Goal: Information Seeking & Learning: Learn about a topic

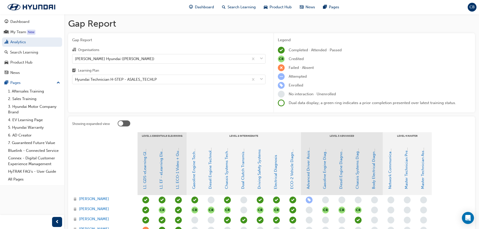
scroll to position [144, 0]
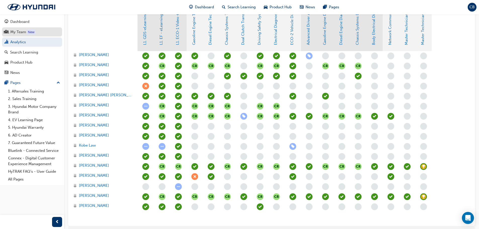
click at [20, 34] on div "My Team" at bounding box center [18, 32] width 16 height 6
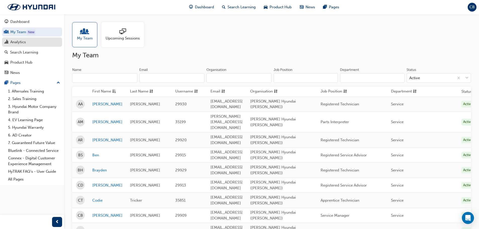
click at [18, 43] on div "Analytics" at bounding box center [18, 42] width 16 height 6
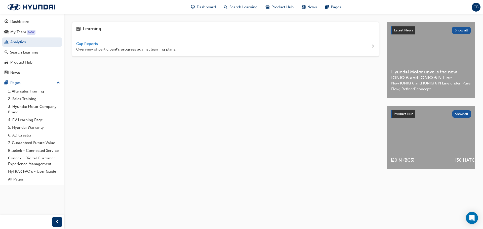
click at [86, 45] on span "Gap Reports" at bounding box center [87, 44] width 23 height 5
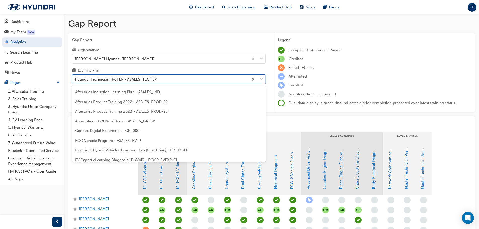
click at [148, 80] on div "Hyundai Technician H-STEP - ASALES_TECHLP" at bounding box center [116, 80] width 82 height 6
click at [76, 80] on input "Learning Plan option Hyundai Technician H-STEP - ASALES_TECHLP focused, 20 of 3…" at bounding box center [75, 79] width 1 height 4
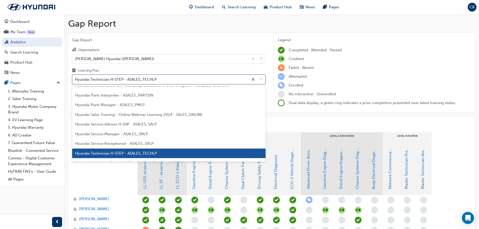
click at [130, 142] on span "Hyundai Service Receptionist - ASALES_SRLP" at bounding box center [114, 143] width 79 height 5
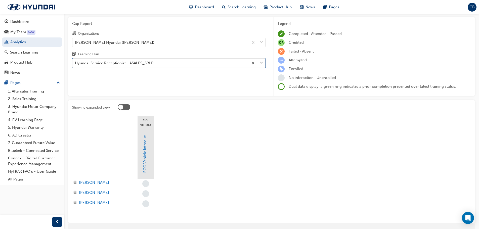
scroll to position [39, 0]
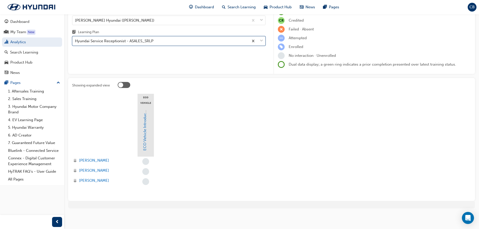
click at [133, 41] on div "Hyundai Service Receptionist - ASALES_SRLP" at bounding box center [114, 41] width 79 height 6
click at [76, 41] on input "Learning Plan option Hyundai Service Receptionist - ASALES_SRLP, selected. 0 re…" at bounding box center [75, 41] width 1 height 4
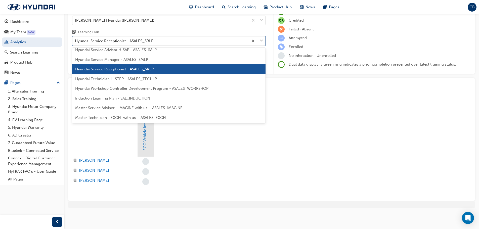
scroll to position [163, 0]
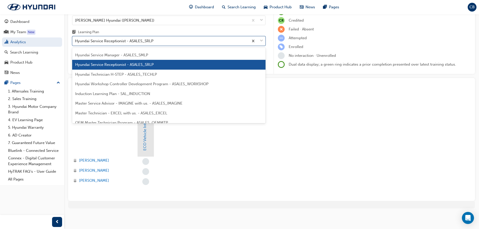
click at [126, 102] on span "Master Service Advisor - IMAGINE with us. - ASALES_IMAGINE" at bounding box center [128, 103] width 107 height 5
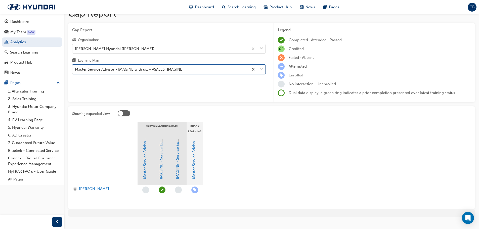
scroll to position [18, 0]
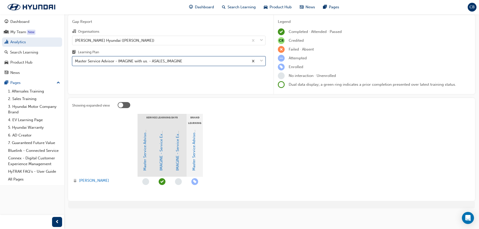
click at [128, 61] on div "Master Service Advisor - IMAGINE with us. - ASALES_IMAGINE" at bounding box center [128, 61] width 107 height 6
click at [76, 61] on input "Learning Plan option Master Service Advisor - IMAGINE with us. - ASALES_IMAGINE…" at bounding box center [75, 61] width 1 height 4
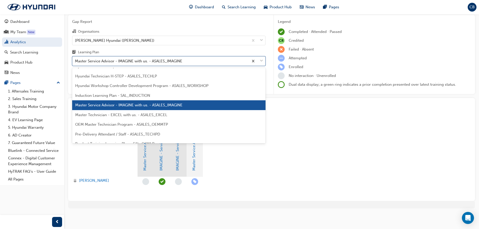
scroll to position [177, 0]
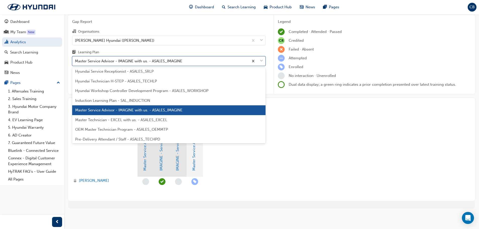
click at [118, 118] on span "Master Technician - EXCEL with us. - ASALES_EXCEL" at bounding box center [121, 120] width 92 height 5
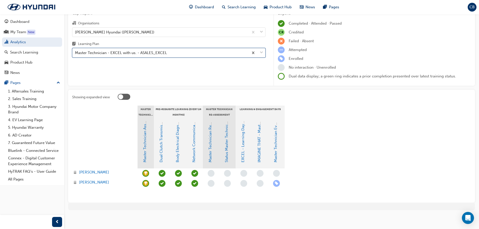
scroll to position [28, 0]
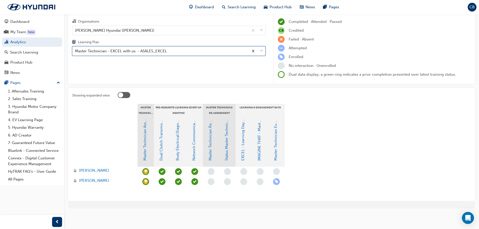
click at [108, 50] on div "Master Technician - EXCEL with us. - ASALES_EXCEL" at bounding box center [121, 51] width 92 height 6
click at [76, 50] on input "Learning Plan option Master Technician - EXCEL with us. - ASALES_EXCEL, selecte…" at bounding box center [75, 51] width 1 height 4
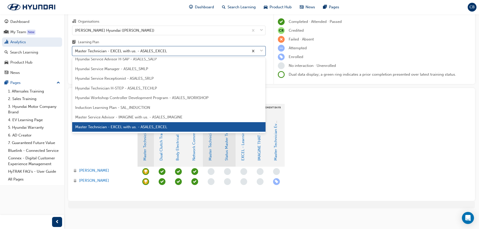
scroll to position [152, 0]
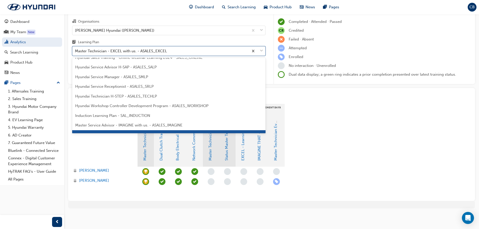
click at [112, 77] on span "Hyundai Service Manager - ASALES_SMLP" at bounding box center [111, 77] width 73 height 5
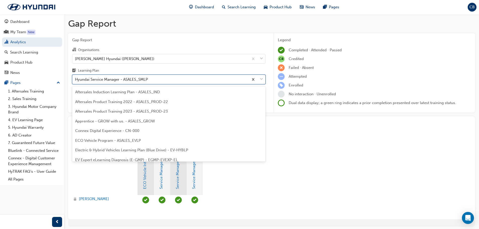
click at [142, 78] on div "Hyundai Service Manager - ASALES_SMLP" at bounding box center [111, 80] width 73 height 6
click at [76, 78] on input "Learning Plan option Hyundai Service Manager - ASALES_SMLP, selected. option Hy…" at bounding box center [75, 79] width 1 height 4
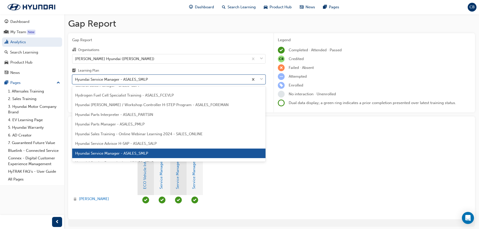
click at [130, 141] on div "Hyundai Service Advisor H-SAP - ASALES_SALP" at bounding box center [169, 144] width 194 height 10
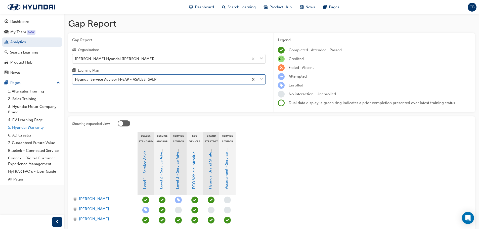
click at [27, 127] on link "5. Hyundai Warranty" at bounding box center [34, 128] width 56 height 8
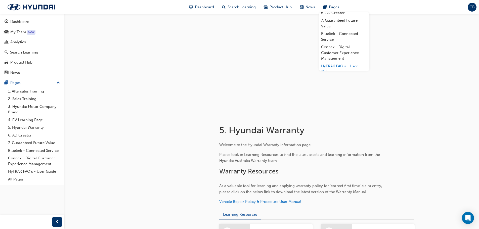
scroll to position [60, 0]
click at [332, 17] on link "1. Aftersales Training" at bounding box center [344, 16] width 50 height 8
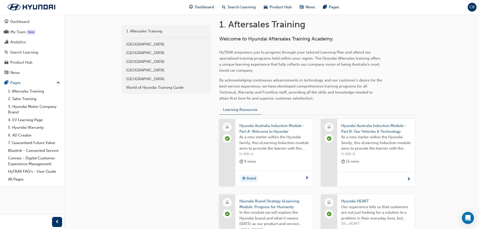
scroll to position [91, 0]
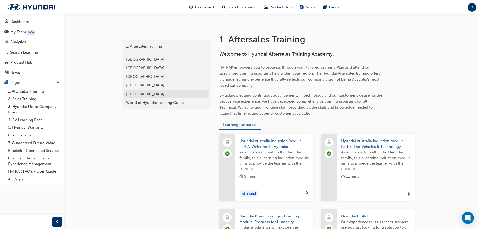
click at [139, 95] on div "[GEOGRAPHIC_DATA]" at bounding box center [166, 94] width 81 height 6
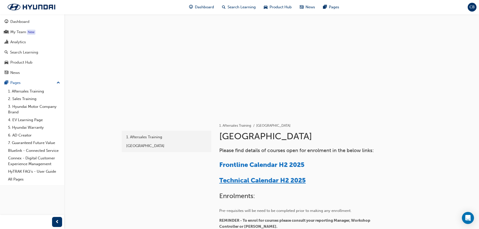
click at [264, 181] on span "Technical Calendar H2 2025" at bounding box center [262, 181] width 87 height 8
click at [23, 41] on div "Analytics" at bounding box center [18, 42] width 16 height 6
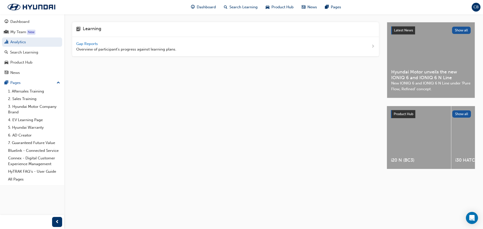
click at [92, 43] on span "Gap Reports" at bounding box center [87, 44] width 23 height 5
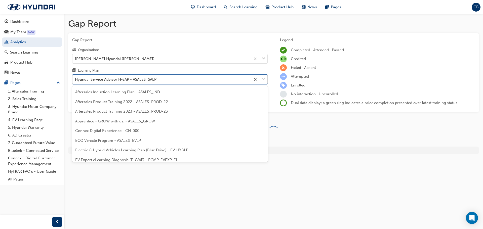
click at [155, 80] on div "Hyundai Service Advisor H-SAP - ASALES_SALP" at bounding box center [116, 80] width 82 height 6
click at [76, 80] on input "Learning Plan option Hyundai Service Advisor H-SAP - ASALES_SALP focused, 17 of…" at bounding box center [75, 79] width 1 height 4
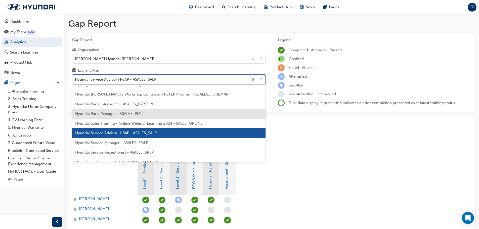
scroll to position [126, 0]
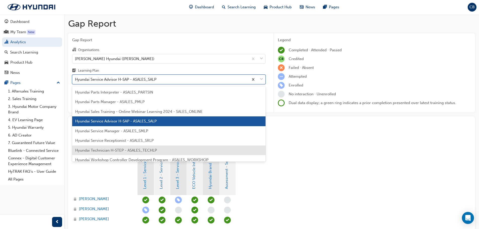
click at [138, 151] on span "Hyundai Technician H-STEP - ASALES_TECHLP" at bounding box center [116, 150] width 82 height 5
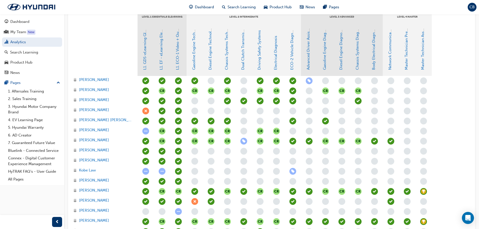
scroll to position [119, 0]
click at [292, 51] on link "ECO-2 Vehicle Diagnosis and Repair" at bounding box center [292, 39] width 5 height 64
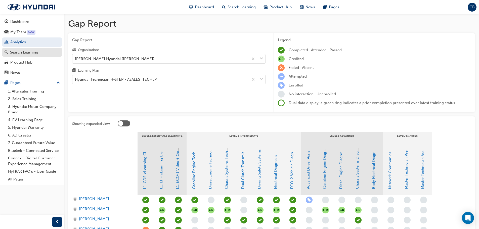
click at [30, 52] on div "Search Learning" at bounding box center [24, 53] width 28 height 6
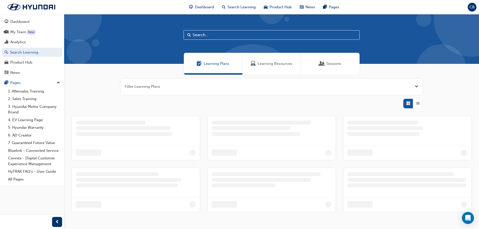
click at [202, 34] on input "text" at bounding box center [272, 35] width 176 height 10
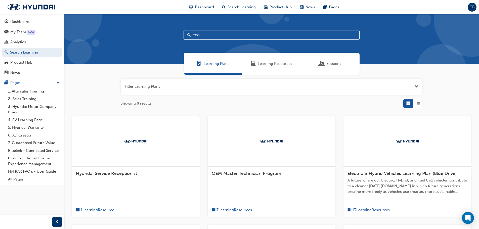
type input "eco"
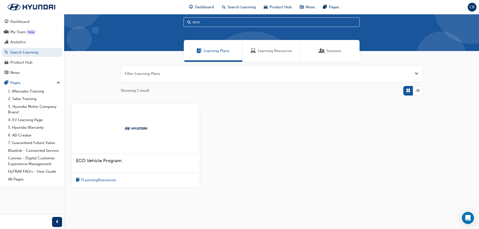
scroll to position [20, 0]
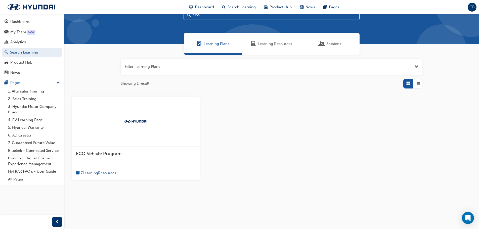
click at [99, 171] on span "7 Learning Resources" at bounding box center [98, 173] width 35 height 6
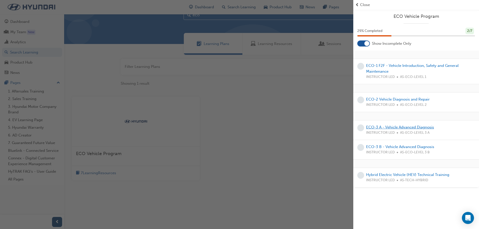
click at [404, 127] on link "ECO-3 A - Vehicle Advanced Diagnosis" at bounding box center [400, 127] width 68 height 5
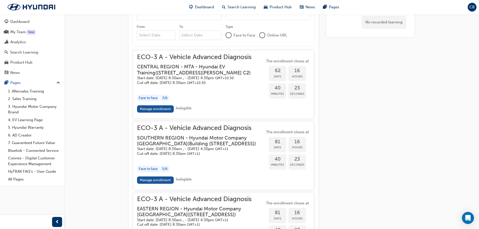
scroll to position [434, 0]
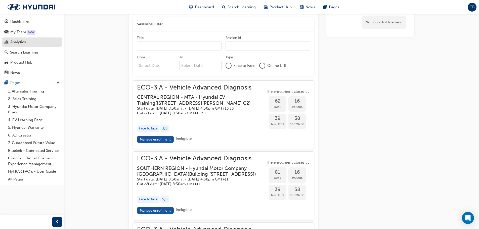
click at [17, 42] on div "Analytics" at bounding box center [18, 42] width 16 height 6
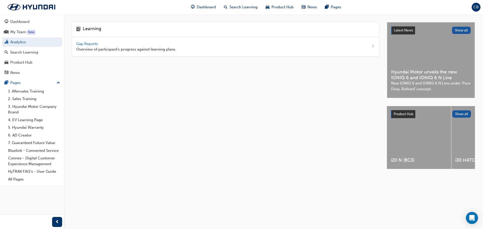
click at [91, 43] on span "Gap Reports" at bounding box center [87, 44] width 23 height 5
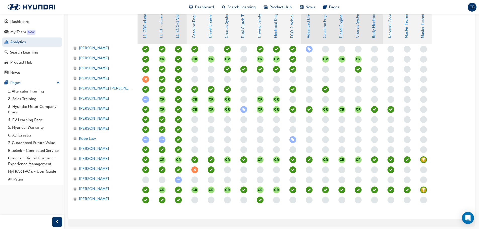
scroll to position [126, 0]
